Goal: Information Seeking & Learning: Find specific fact

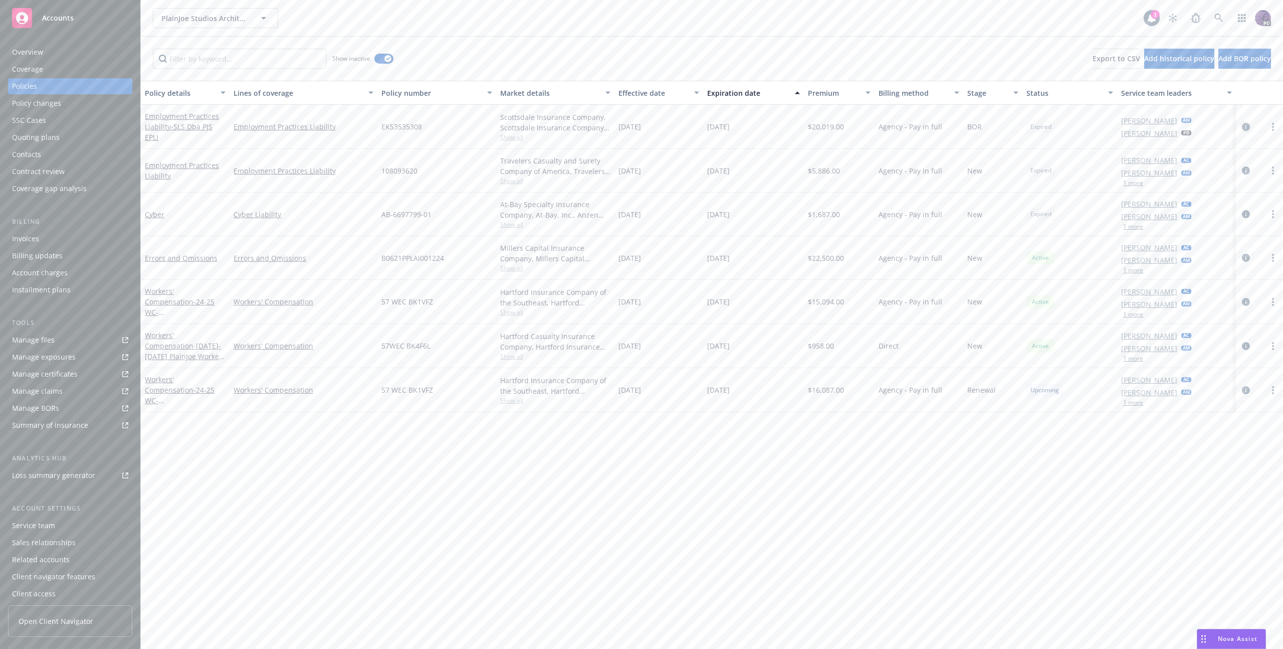
click at [1245, 125] on icon "circleInformation" at bounding box center [1246, 127] width 8 height 8
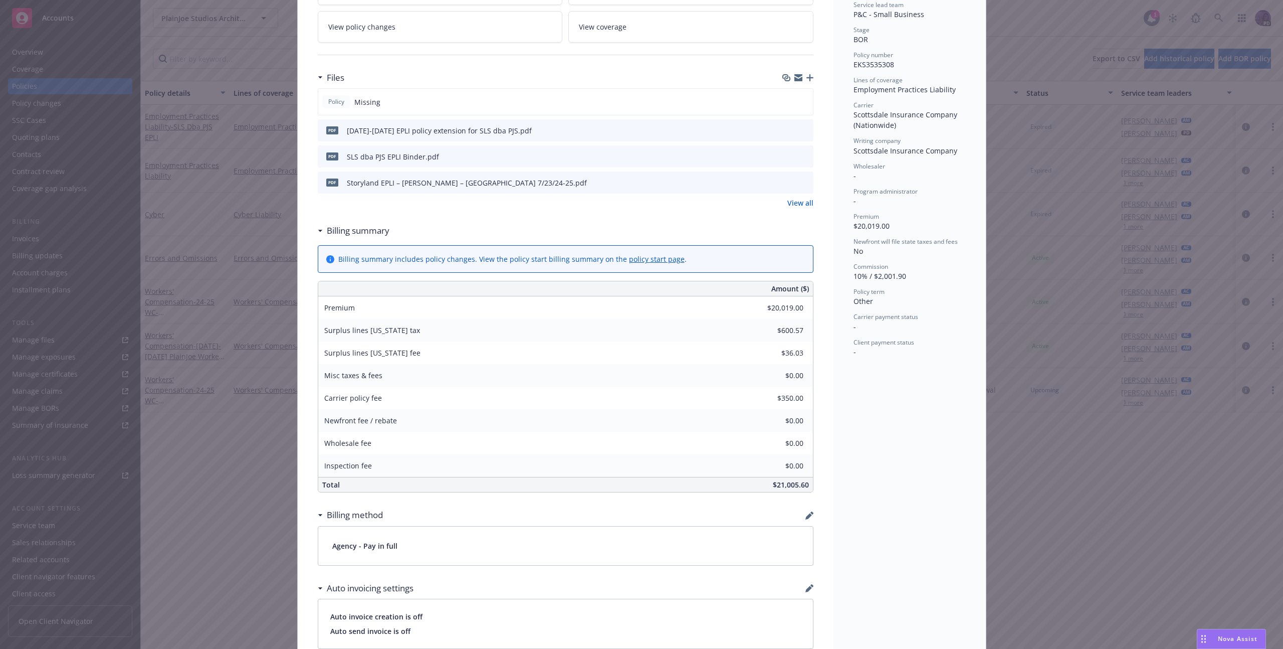
scroll to position [367, 0]
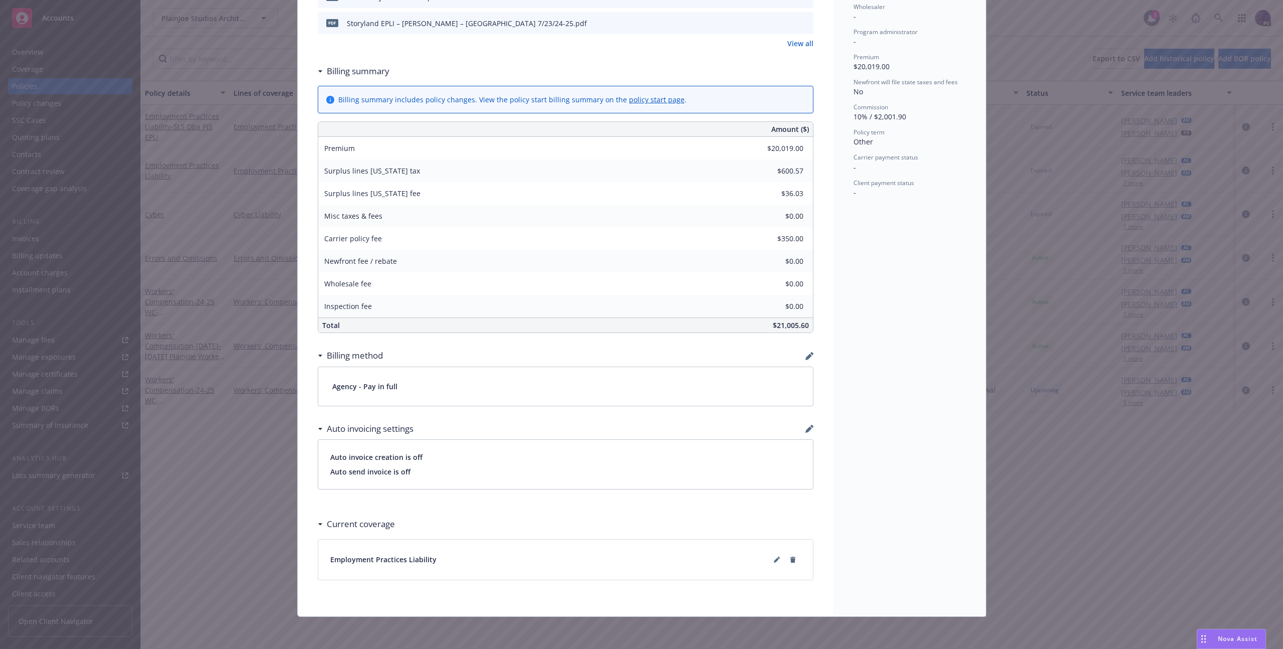
click at [800, 354] on div "Billing method" at bounding box center [566, 355] width 496 height 21
click at [805, 356] on icon "button" at bounding box center [808, 356] width 7 height 7
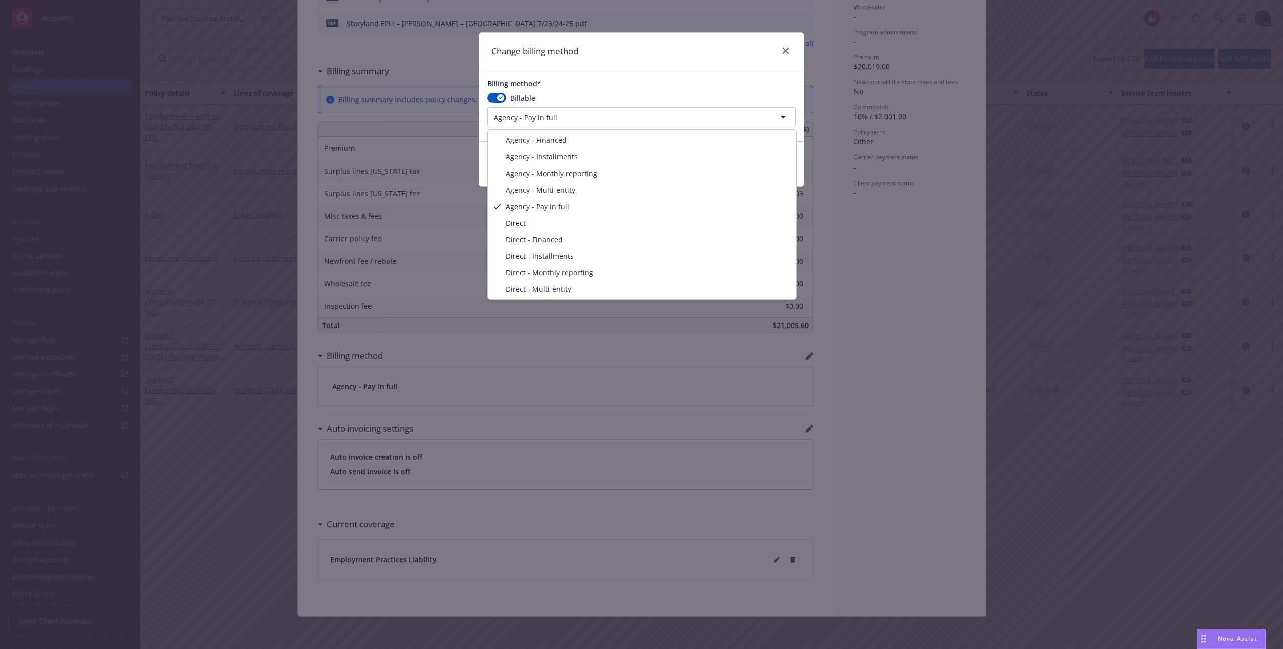
click at [633, 121] on html "Accounts Overview Coverage Policies Policy changes SSC Cases Quoting plans Cont…" at bounding box center [641, 324] width 1283 height 649
click at [533, 118] on html "Accounts Overview Coverage Policies Policy changes SSC Cases Quoting plans Cont…" at bounding box center [641, 324] width 1283 height 649
select select "AGENCY_MULTI_ENTITY"
click at [597, 117] on html "Accounts Overview Coverage Policies Policy changes SSC Cases Quoting plans Cont…" at bounding box center [641, 324] width 1283 height 649
